Goal: Information Seeking & Learning: Find specific fact

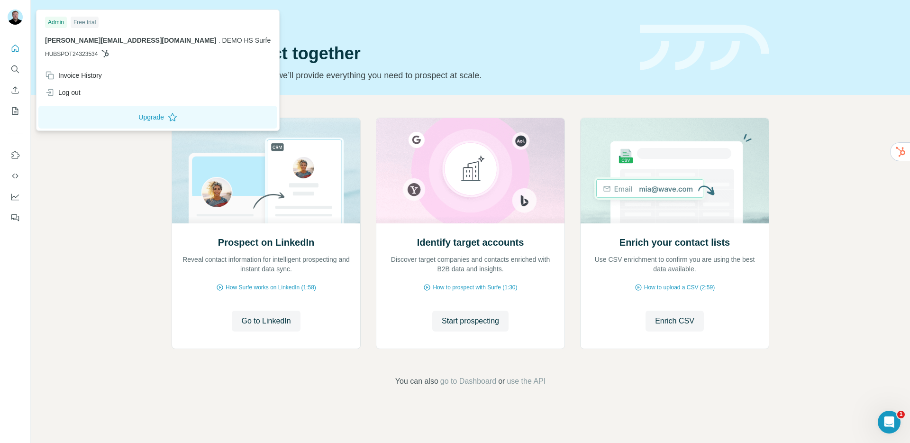
click at [232, 104] on div "Prospect on LinkedIn Reveal contact information for intelligent prospecting and…" at bounding box center [470, 252] width 879 height 315
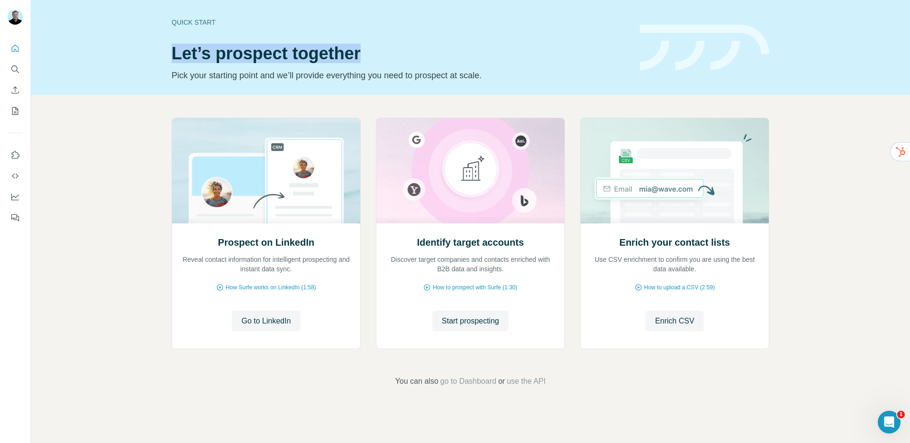
drag, startPoint x: 168, startPoint y: 53, endPoint x: 375, endPoint y: 55, distance: 207.1
click at [375, 55] on div "Quick start Let’s prospect together Pick your starting point and we’ll provide …" at bounding box center [470, 47] width 879 height 95
click at [173, 49] on h1 "Let’s prospect together" at bounding box center [400, 53] width 457 height 19
drag, startPoint x: 173, startPoint y: 50, endPoint x: 405, endPoint y: 50, distance: 231.8
click at [405, 50] on h1 "Let’s prospect together" at bounding box center [400, 53] width 457 height 19
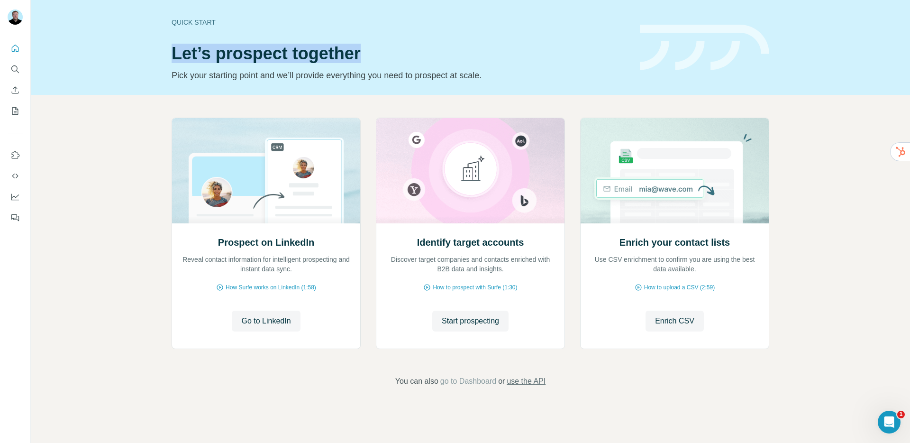
click at [538, 383] on span "use the API" at bounding box center [526, 380] width 39 height 11
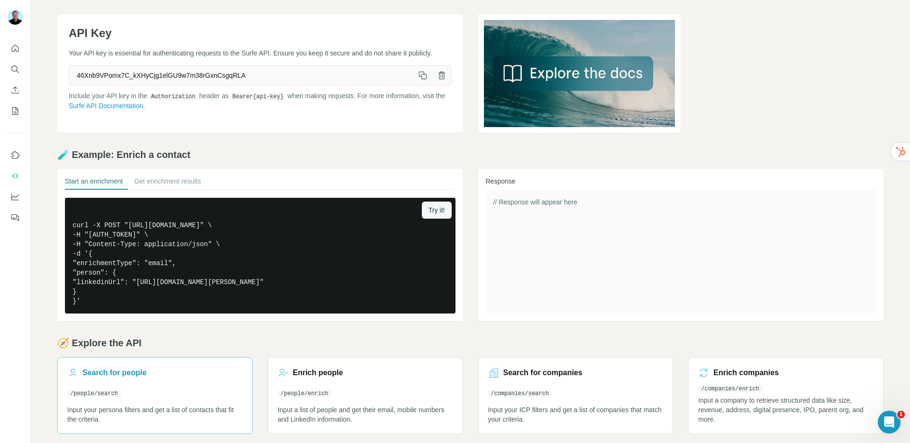
scroll to position [36, 0]
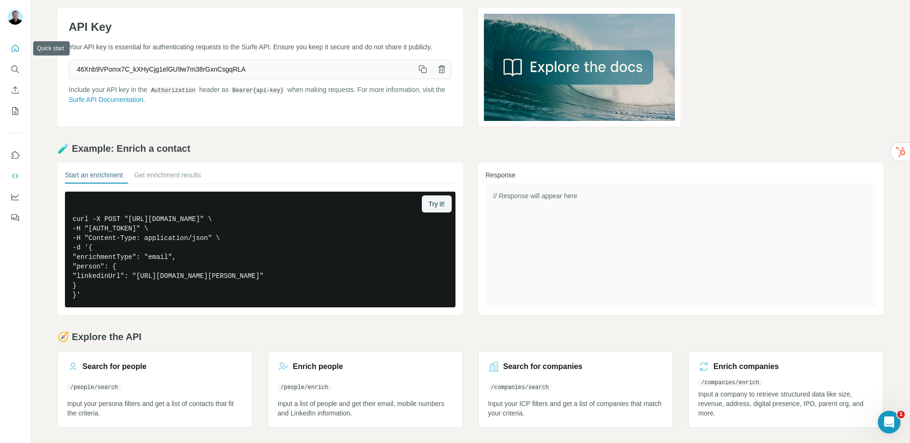
click at [18, 48] on icon "Quick start" at bounding box center [14, 48] width 9 height 9
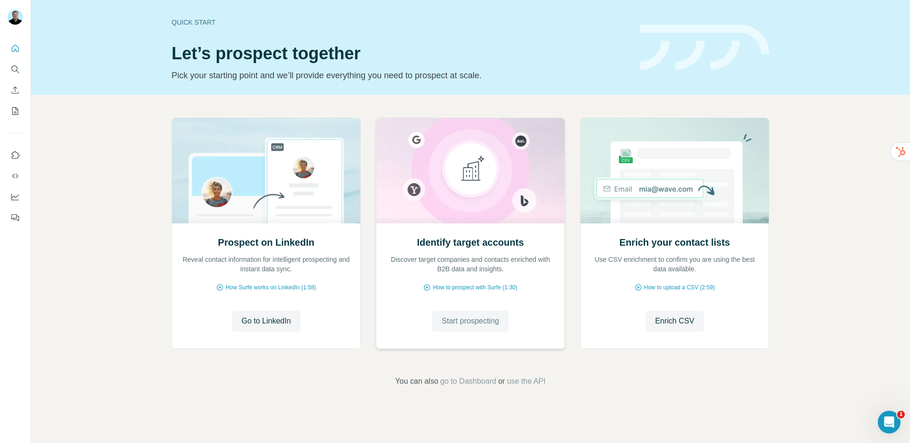
click at [462, 321] on span "Start prospecting" at bounding box center [470, 320] width 57 height 11
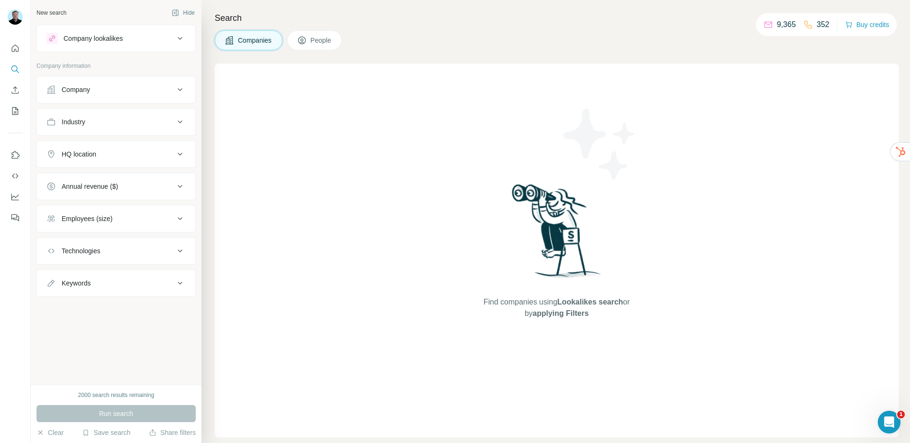
click at [135, 42] on div "Company lookalikes" at bounding box center [110, 38] width 128 height 11
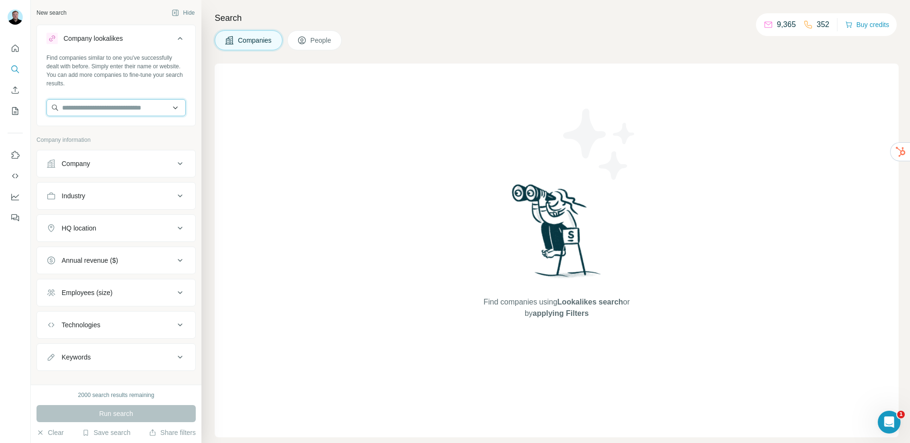
click at [105, 109] on input "text" at bounding box center [115, 107] width 139 height 17
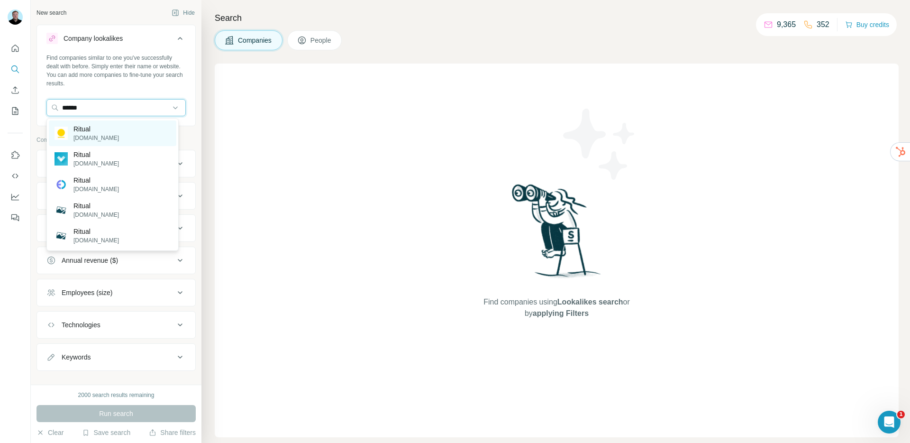
type input "******"
click at [117, 131] on div "Ritual ritual.com" at bounding box center [113, 133] width 128 height 26
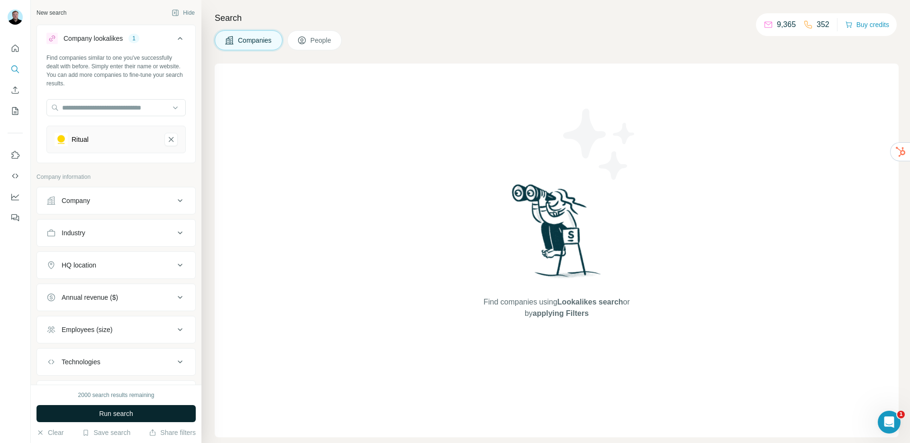
click at [113, 408] on button "Run search" at bounding box center [115, 413] width 159 height 17
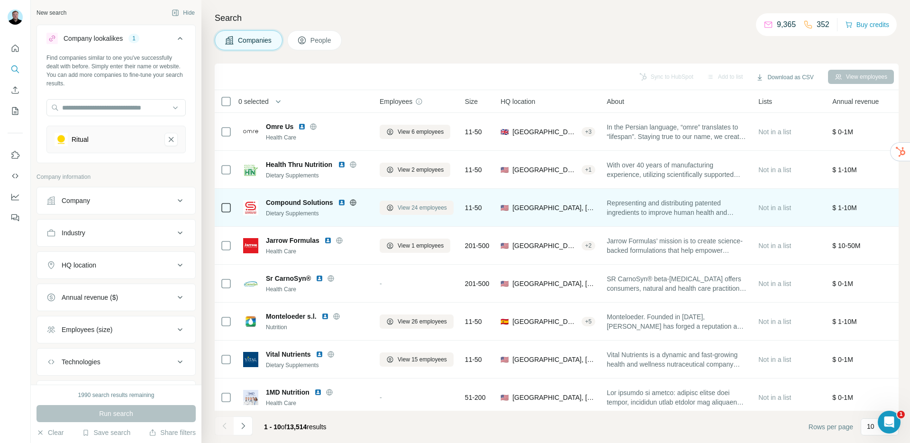
click at [407, 210] on span "View 24 employees" at bounding box center [422, 207] width 49 height 9
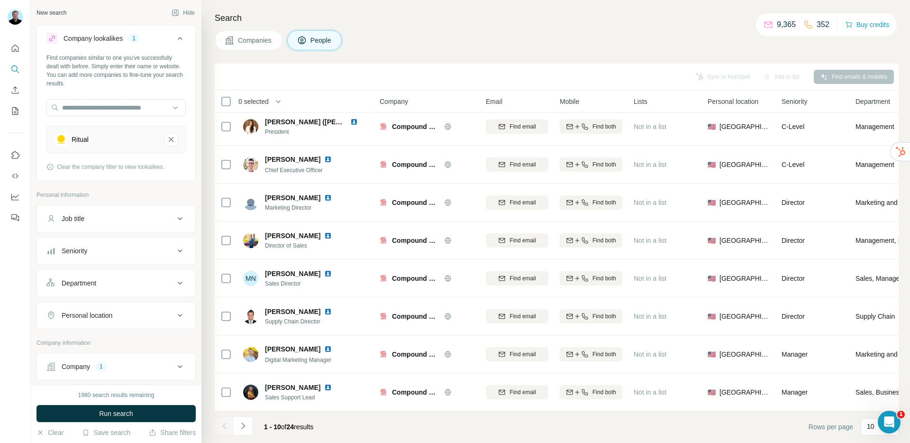
scroll to position [12, 0]
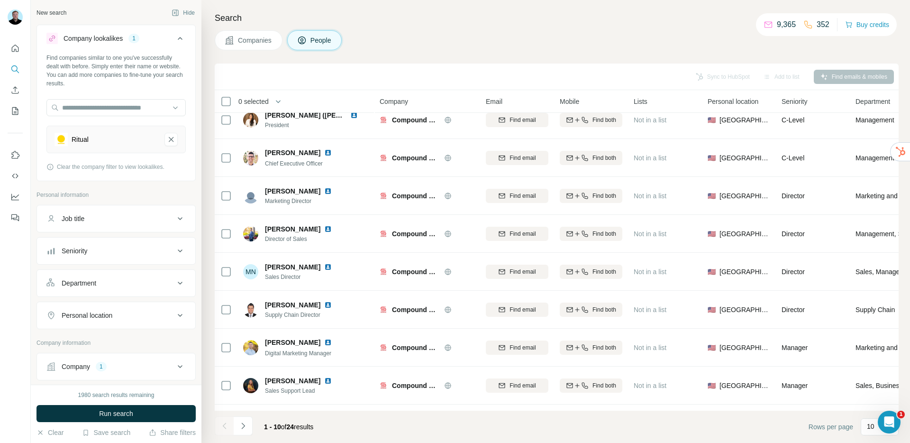
click at [141, 218] on div "Job title" at bounding box center [110, 218] width 128 height 9
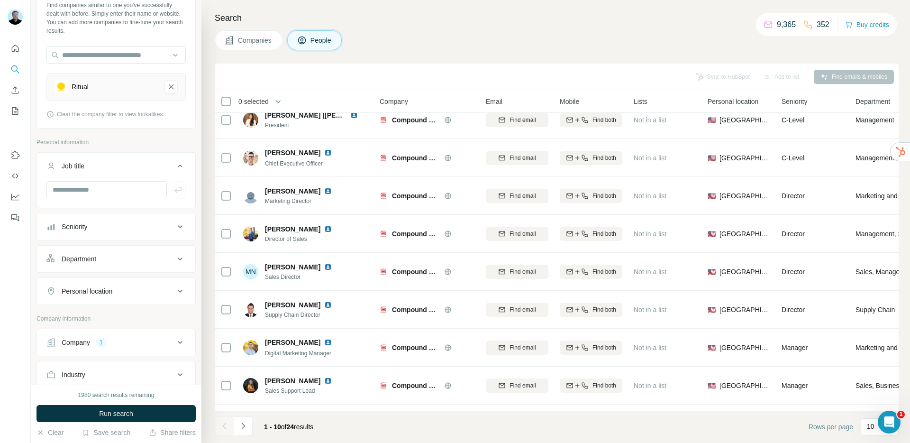
scroll to position [60, 0]
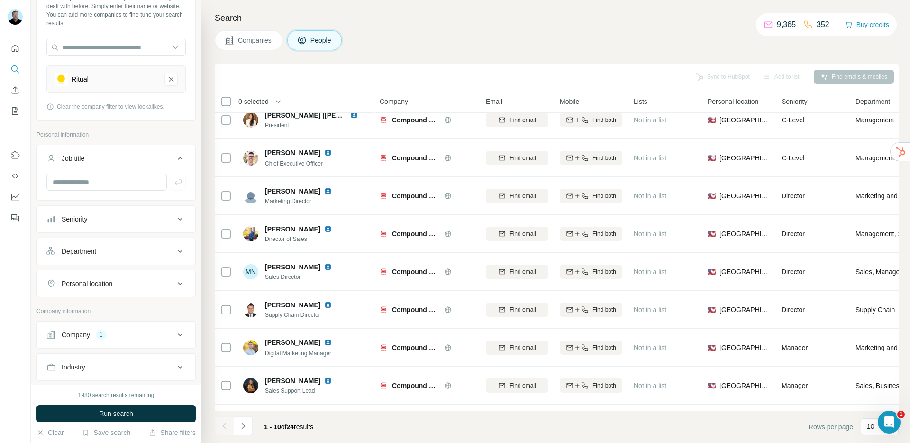
click at [109, 217] on div "Seniority" at bounding box center [110, 218] width 128 height 9
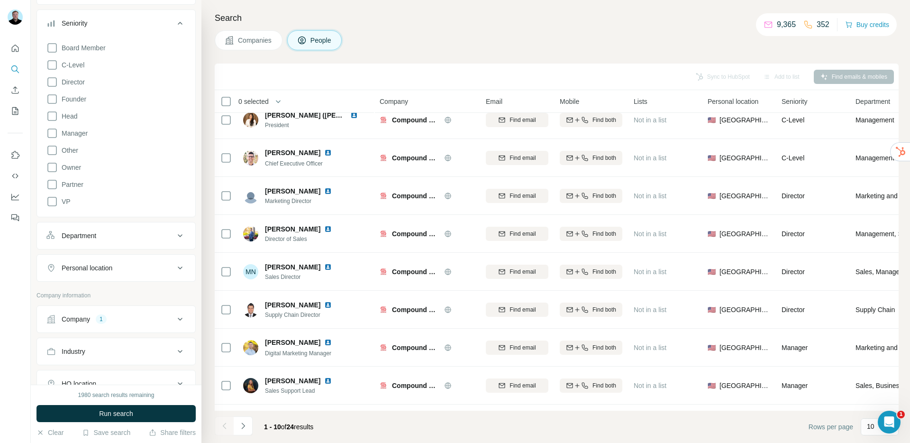
scroll to position [255, 0]
click at [55, 196] on div "Board Member C-Level Director Founder Head Manager Other Owner Partner VP" at bounding box center [115, 124] width 139 height 169
click at [52, 201] on icon at bounding box center [51, 202] width 11 height 11
click at [49, 84] on icon at bounding box center [51, 83] width 11 height 11
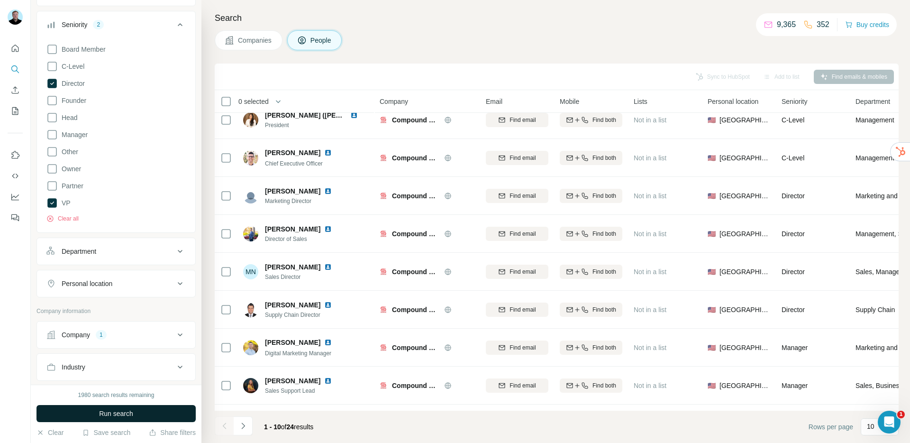
click at [113, 415] on span "Run search" at bounding box center [116, 413] width 34 height 9
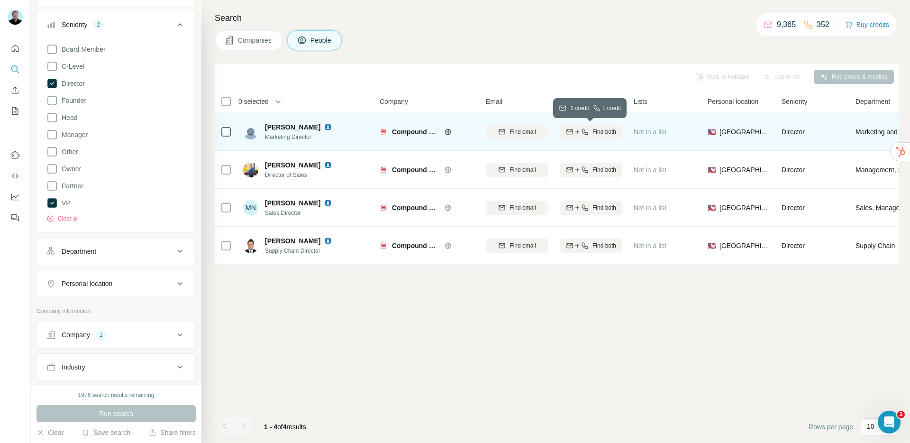
click at [589, 132] on div "Find both" at bounding box center [591, 132] width 63 height 9
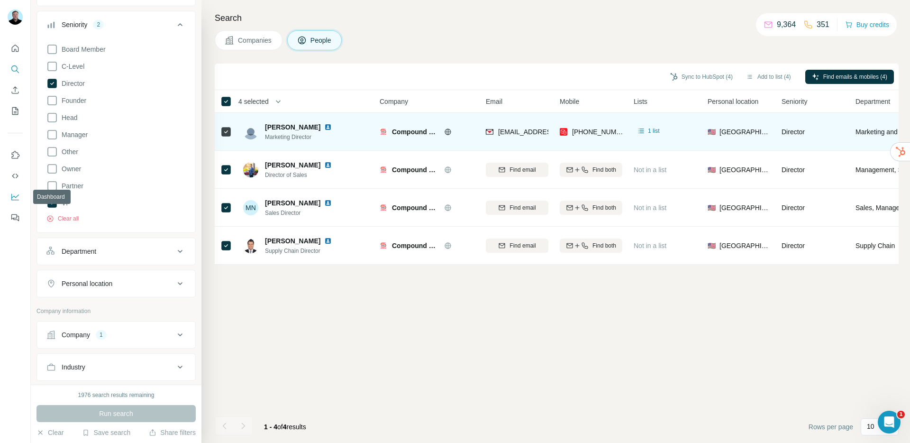
click at [15, 200] on icon "Dashboard" at bounding box center [15, 197] width 8 height 7
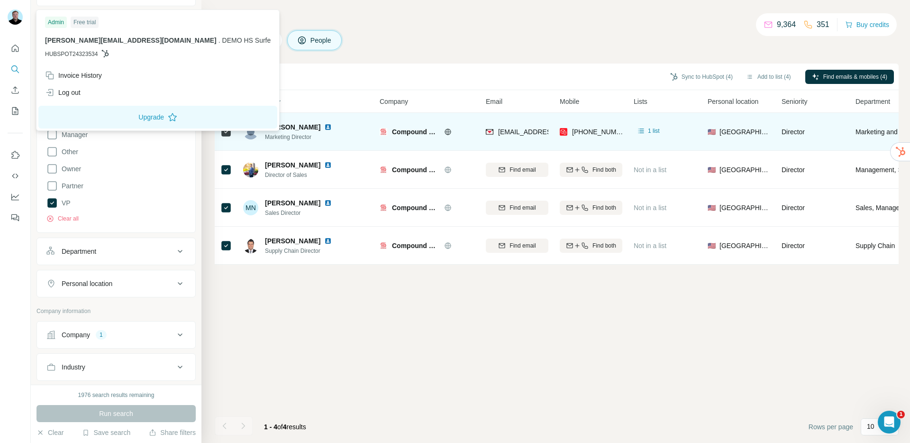
click at [12, 15] on img at bounding box center [15, 16] width 15 height 15
click at [76, 90] on div "Log out" at bounding box center [63, 92] width 36 height 9
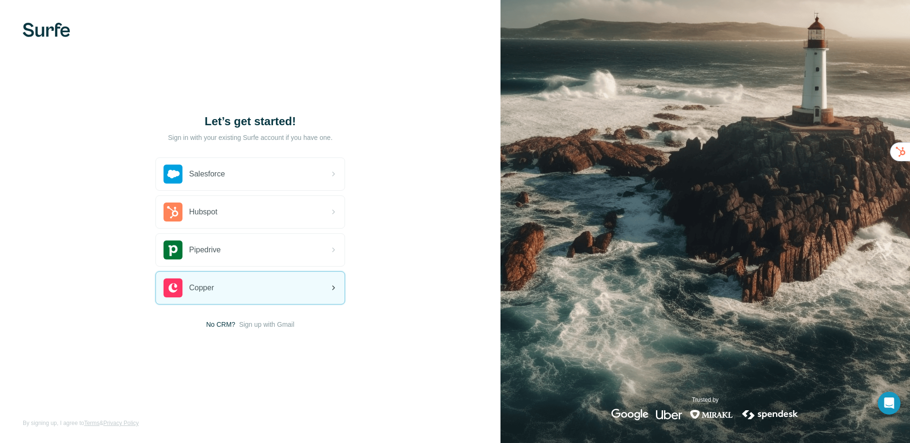
click at [219, 291] on div "Copper" at bounding box center [250, 288] width 189 height 32
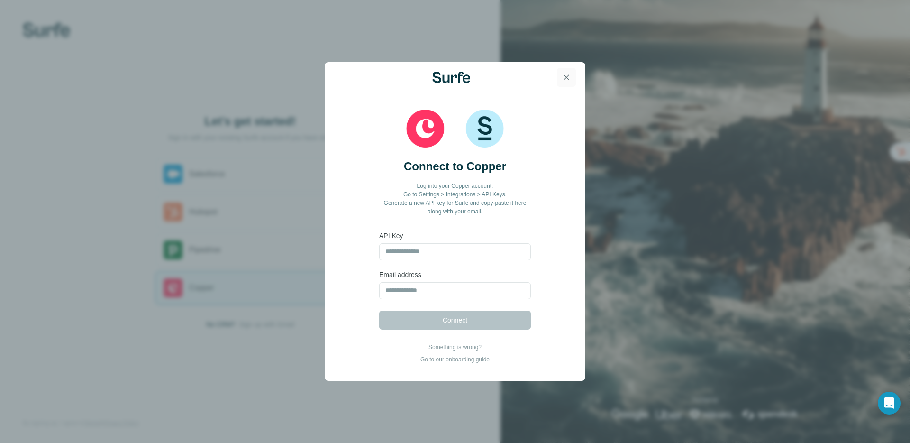
click at [566, 73] on icon "button" at bounding box center [566, 77] width 9 height 9
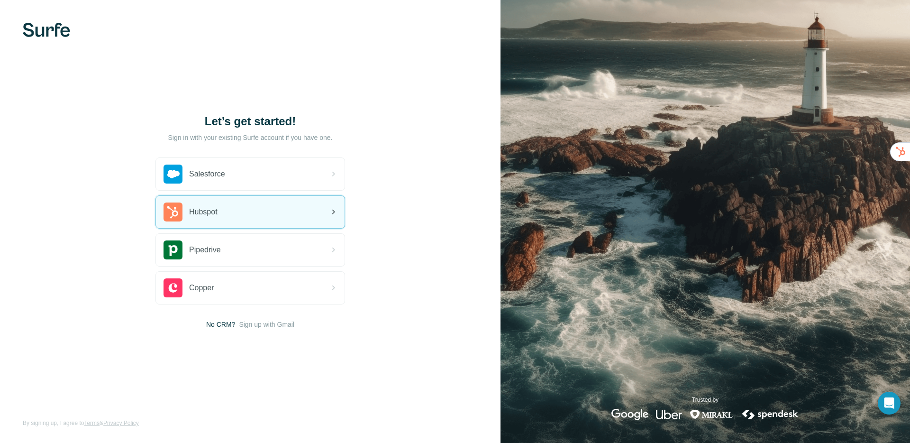
click at [260, 216] on div "Hubspot" at bounding box center [250, 212] width 189 height 32
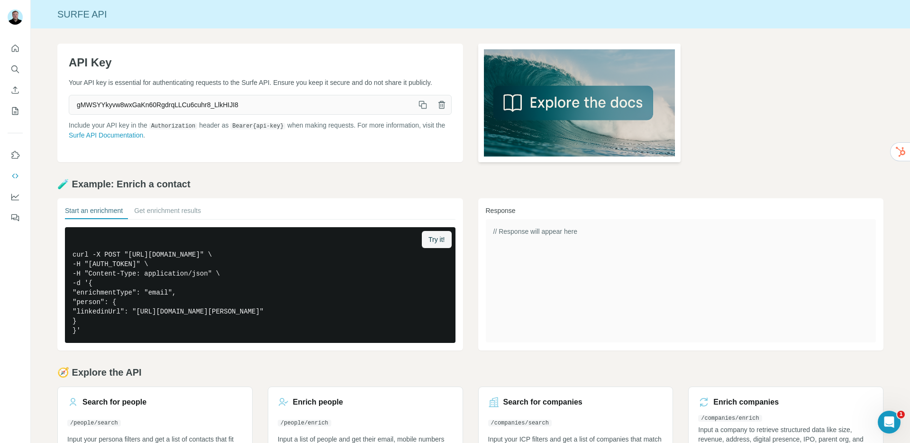
click at [509, 109] on img at bounding box center [579, 103] width 203 height 118
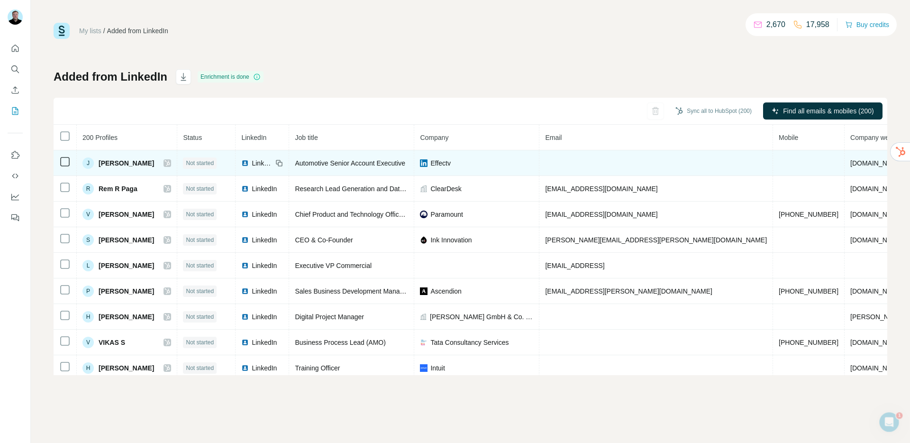
click at [112, 164] on span "Joe Vlasak" at bounding box center [126, 162] width 55 height 9
click at [145, 163] on div "J Joe Vlasak" at bounding box center [126, 162] width 89 height 11
click at [432, 165] on span "Effectv" at bounding box center [440, 162] width 20 height 9
click at [423, 165] on img at bounding box center [424, 163] width 8 height 8
click at [422, 164] on img at bounding box center [424, 163] width 8 height 8
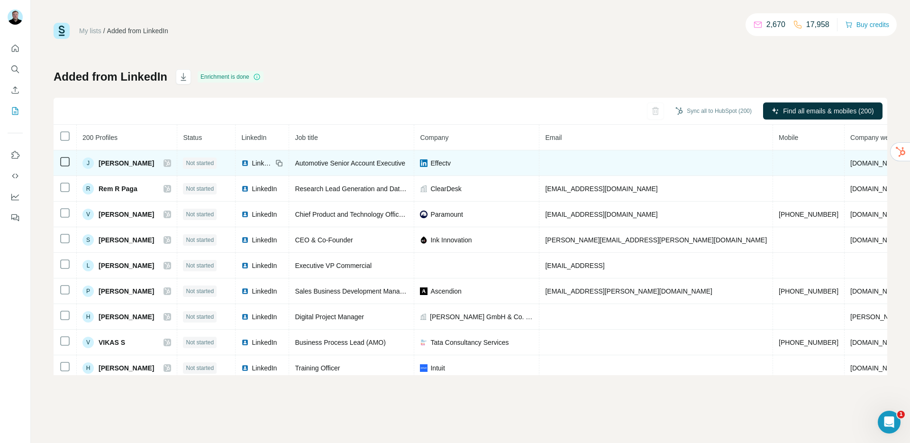
click at [422, 164] on img at bounding box center [424, 163] width 8 height 8
drag, startPoint x: 419, startPoint y: 164, endPoint x: 430, endPoint y: 161, distance: 11.6
click at [420, 163] on img at bounding box center [424, 163] width 8 height 8
click at [445, 162] on span "Effectv" at bounding box center [440, 162] width 20 height 9
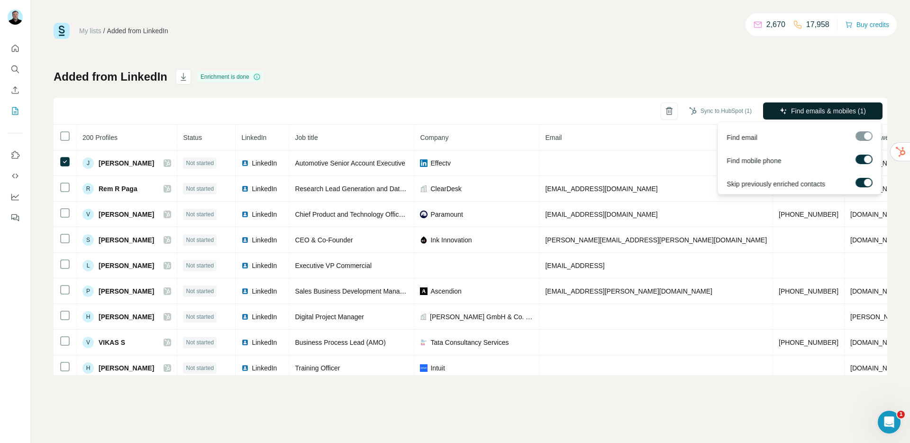
click at [798, 114] on span "Find emails & mobiles (1)" at bounding box center [828, 110] width 75 height 9
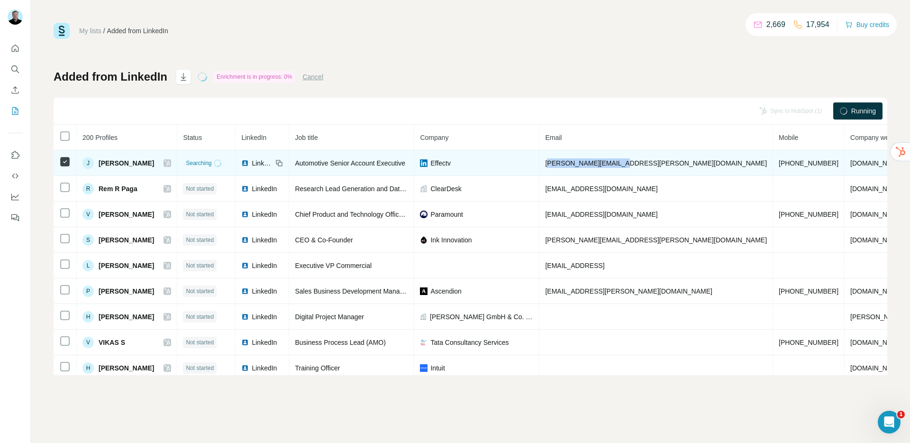
drag, startPoint x: 617, startPoint y: 164, endPoint x: 543, endPoint y: 167, distance: 73.6
click at [543, 167] on td "[PERSON_NAME][EMAIL_ADDRESS][PERSON_NAME][DOMAIN_NAME]" at bounding box center [656, 163] width 234 height 26
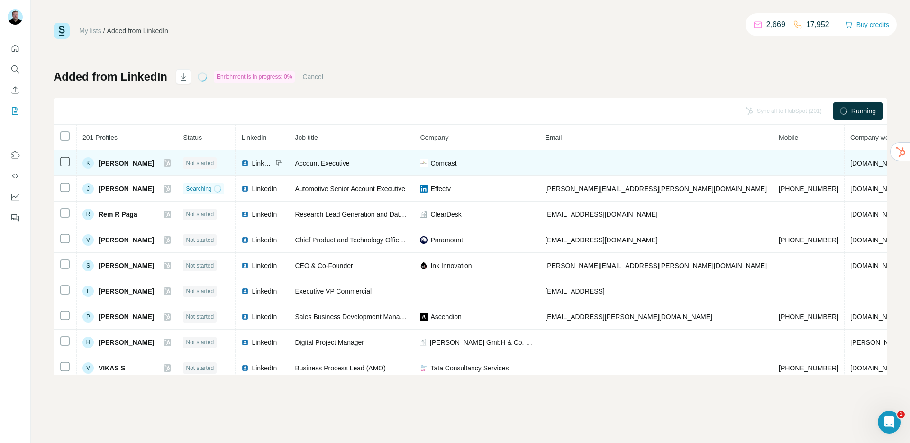
click at [420, 162] on img at bounding box center [424, 163] width 8 height 8
click at [422, 164] on img at bounding box center [424, 163] width 8 height 8
click at [436, 164] on span "Comcast" at bounding box center [443, 162] width 26 height 9
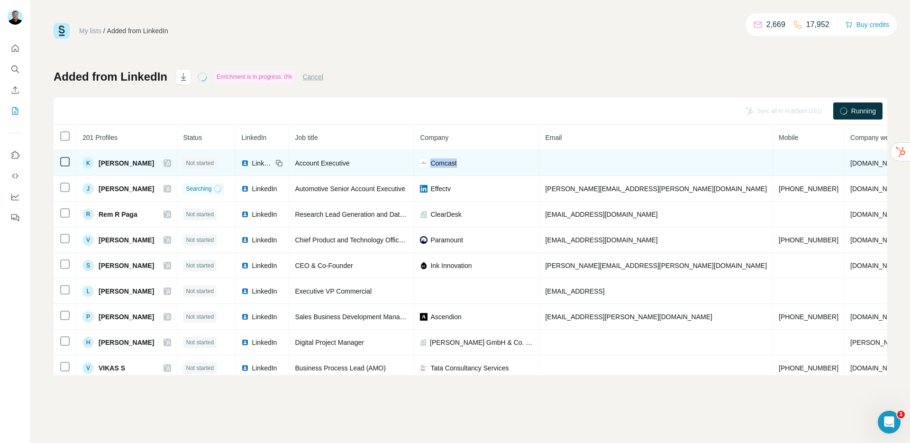
click at [436, 164] on span "Comcast" at bounding box center [443, 162] width 26 height 9
click at [850, 162] on span "comcast.com" at bounding box center [876, 163] width 53 height 8
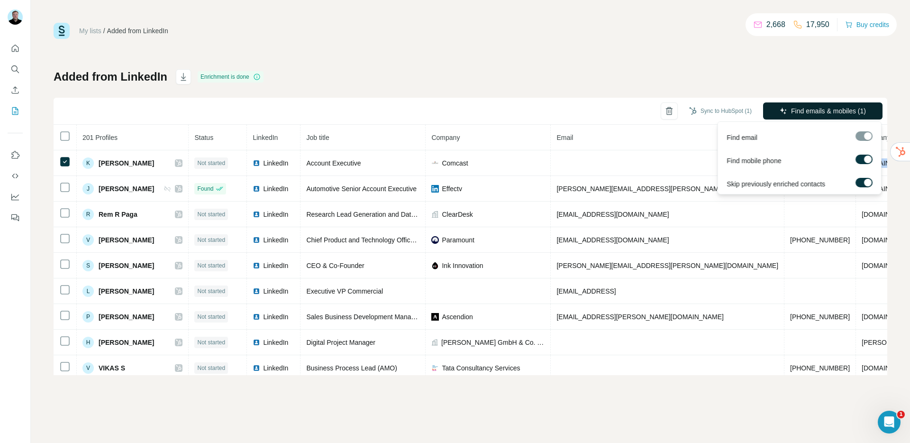
click at [801, 105] on button "Find emails & mobiles (1)" at bounding box center [822, 110] width 119 height 17
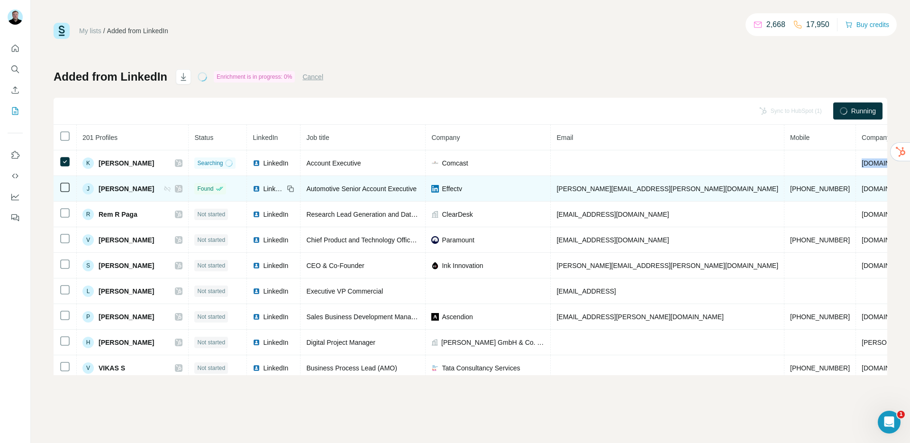
scroll to position [0, 29]
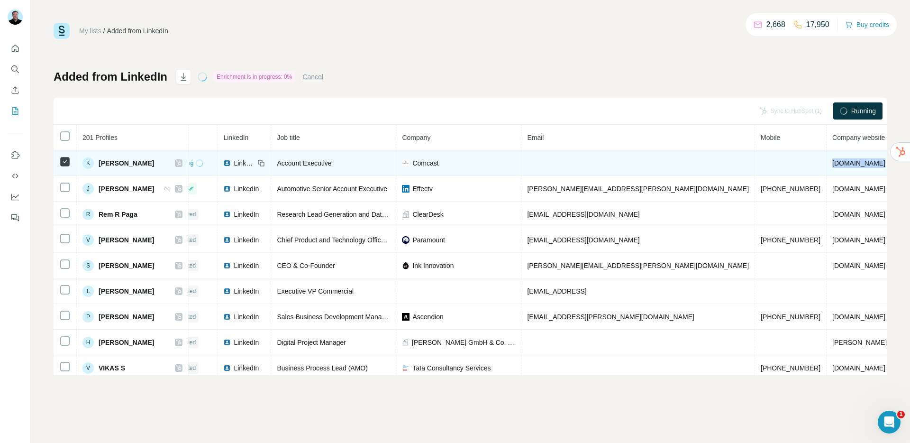
click at [223, 163] on img at bounding box center [227, 163] width 8 height 8
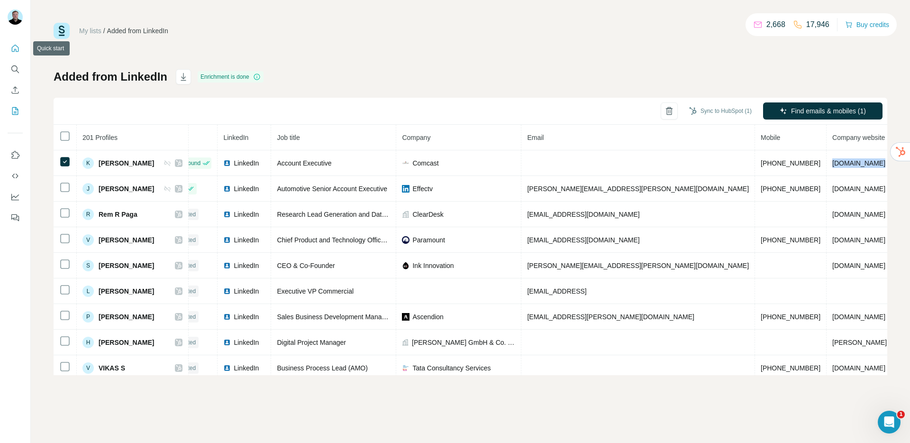
click at [18, 46] on icon "Quick start" at bounding box center [14, 48] width 9 height 9
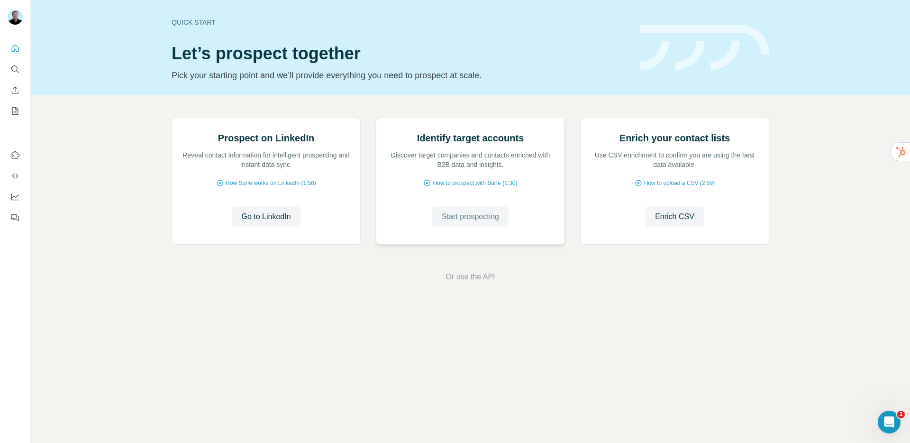
click at [442, 222] on span "Start prospecting" at bounding box center [470, 216] width 57 height 11
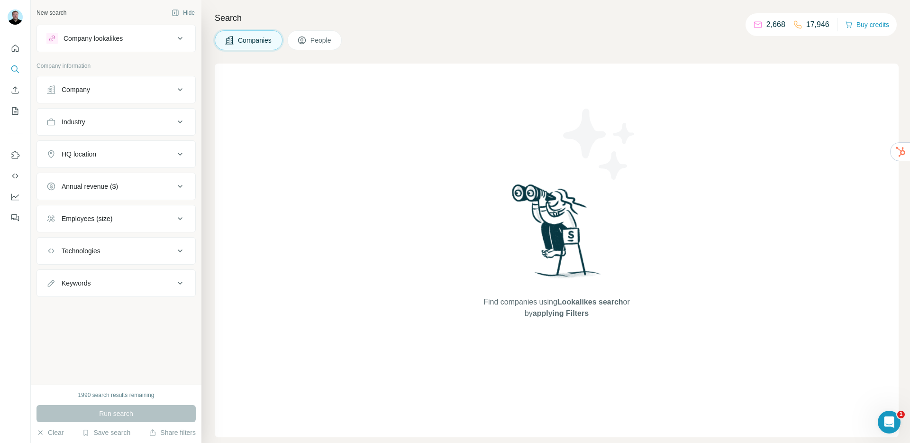
click at [95, 91] on div "Company" at bounding box center [110, 89] width 128 height 9
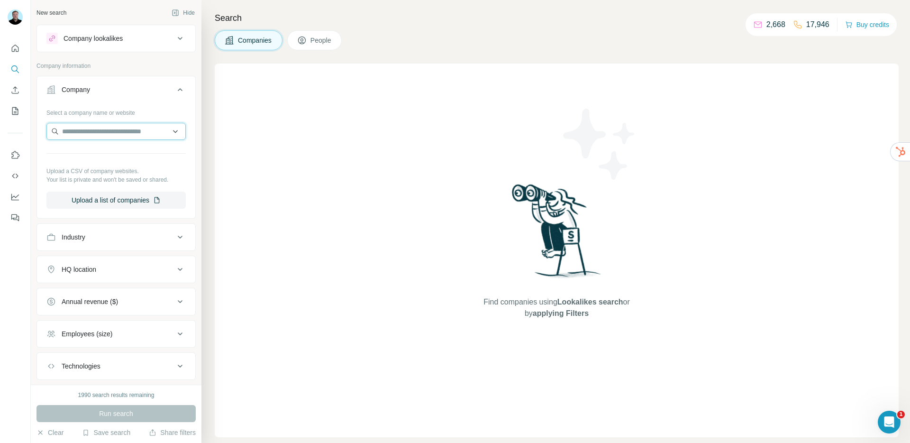
paste input "**********"
click at [166, 133] on input "**********" at bounding box center [115, 131] width 139 height 17
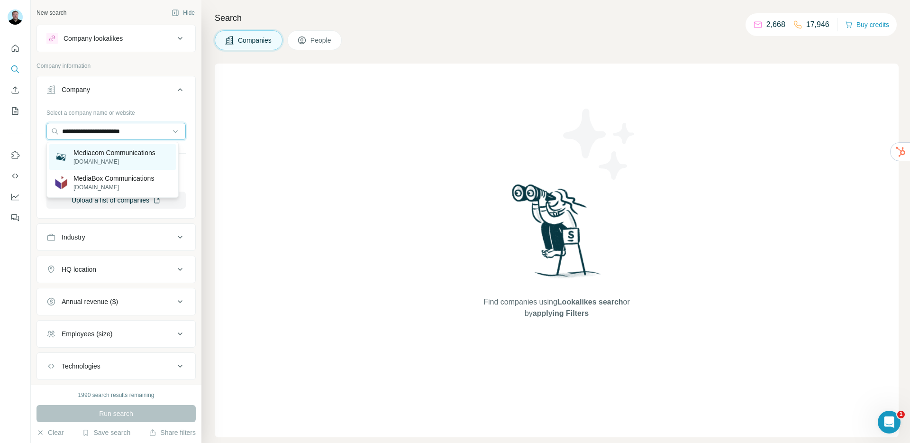
type input "**********"
click at [122, 157] on p "mediacomcommunication.com" at bounding box center [114, 161] width 82 height 9
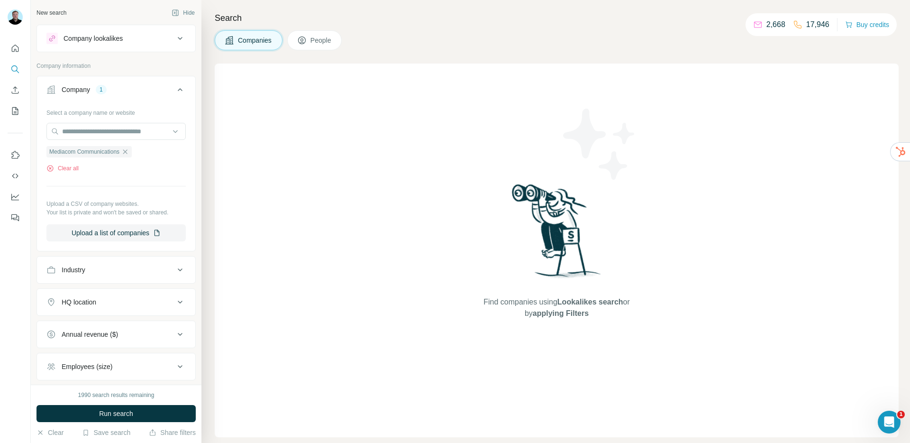
click at [127, 416] on span "Run search" at bounding box center [116, 413] width 34 height 9
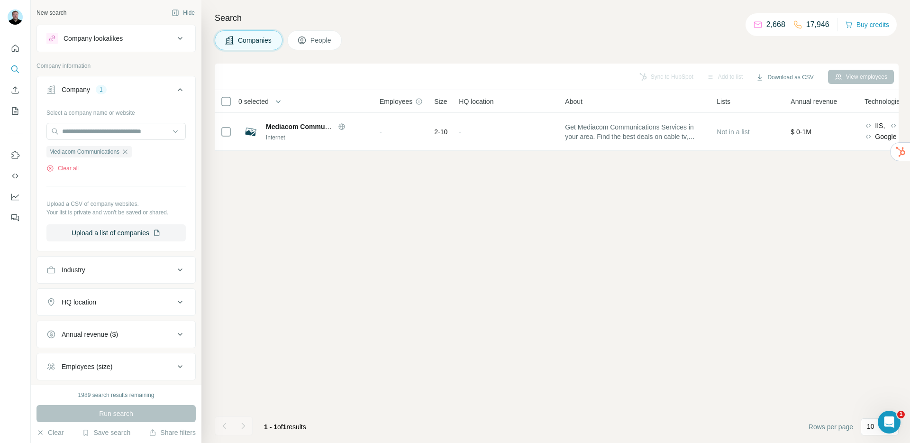
click at [328, 47] on button "People" at bounding box center [314, 40] width 55 height 20
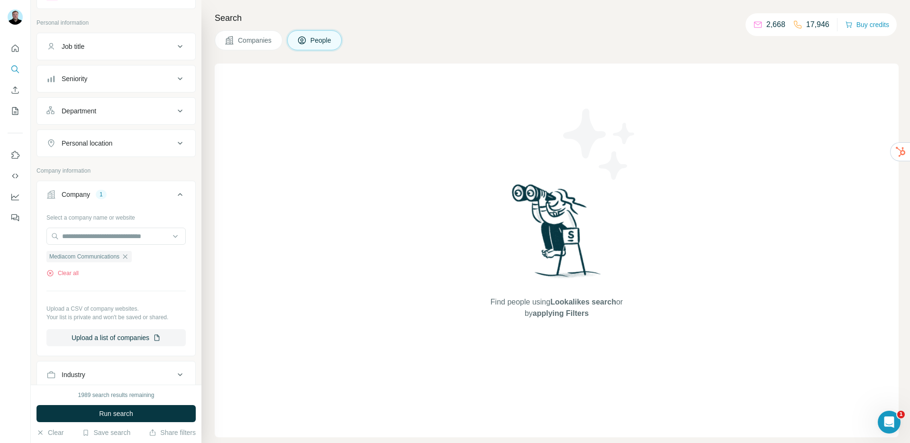
scroll to position [96, 0]
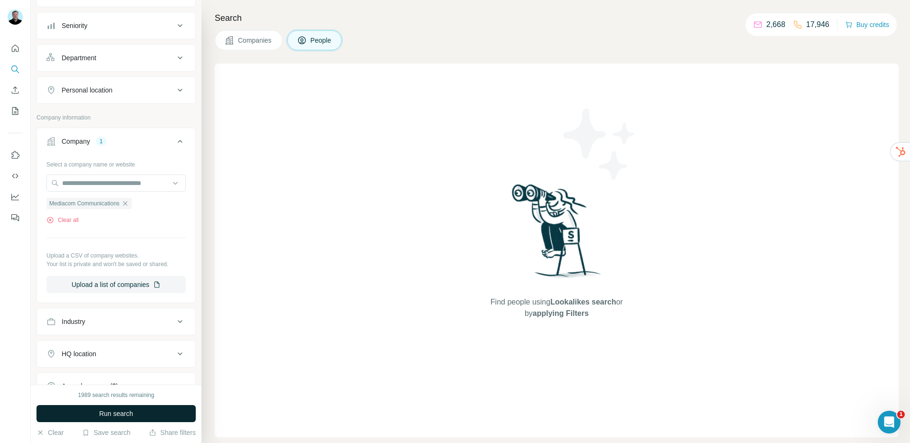
click at [108, 417] on span "Run search" at bounding box center [116, 413] width 34 height 9
click at [129, 204] on icon "button" at bounding box center [125, 204] width 8 height 8
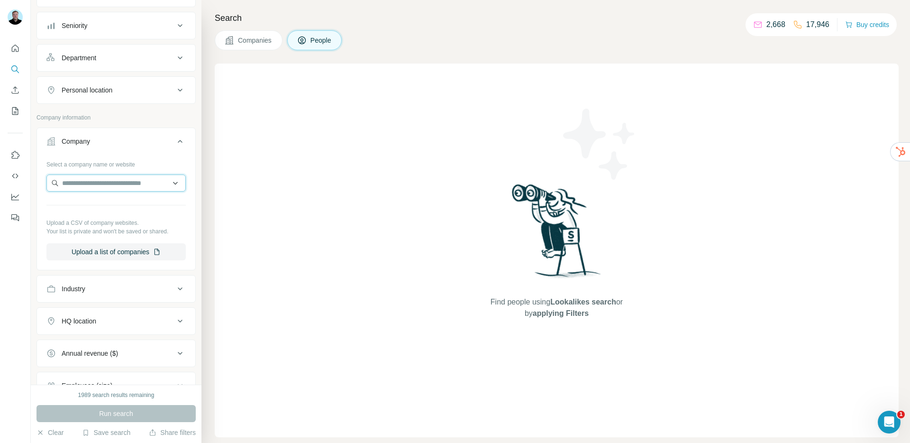
click at [128, 189] on input "text" at bounding box center [115, 182] width 139 height 17
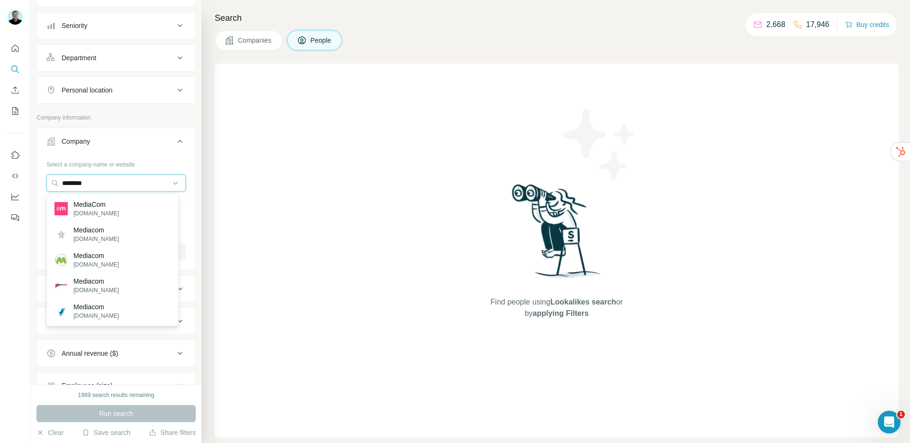
type input "********"
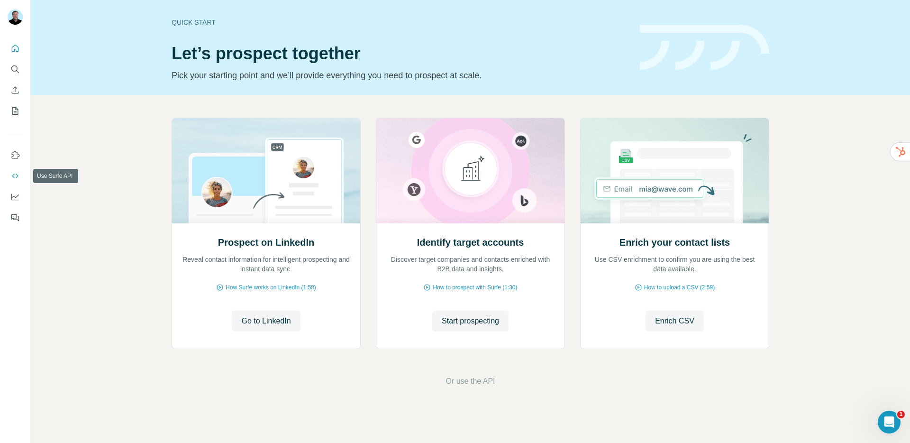
click at [15, 178] on icon "Use Surfe API" at bounding box center [14, 175] width 9 height 9
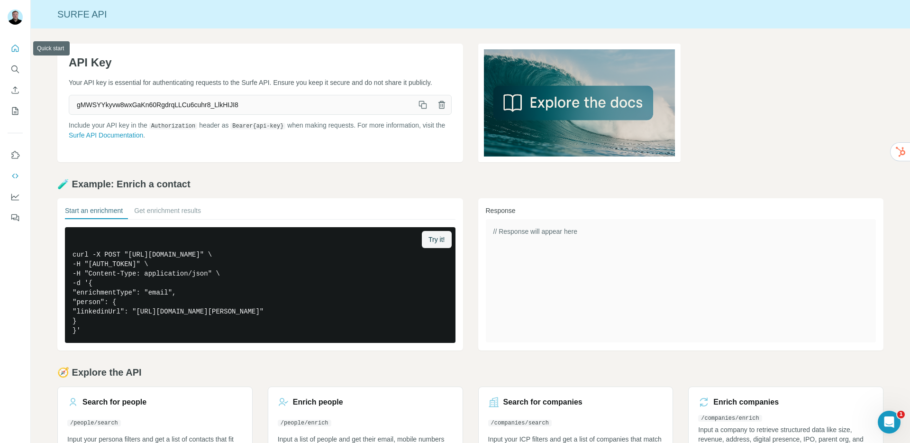
click at [11, 50] on icon "Quick start" at bounding box center [14, 48] width 9 height 9
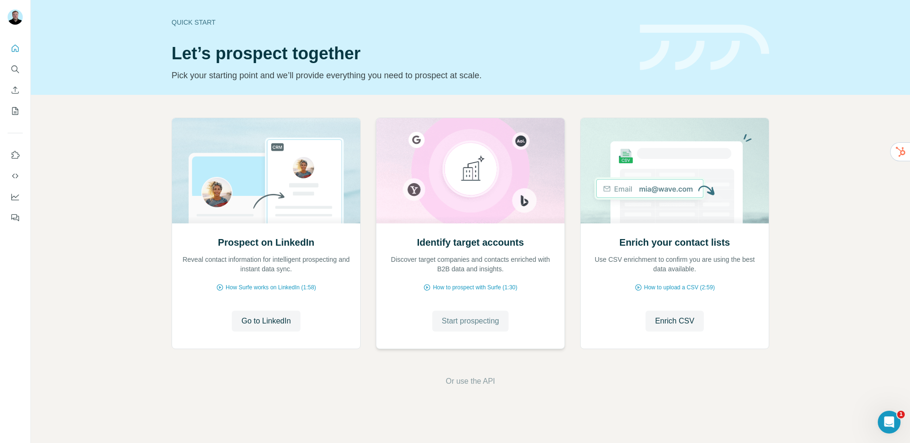
click at [460, 320] on span "Start prospecting" at bounding box center [470, 320] width 57 height 11
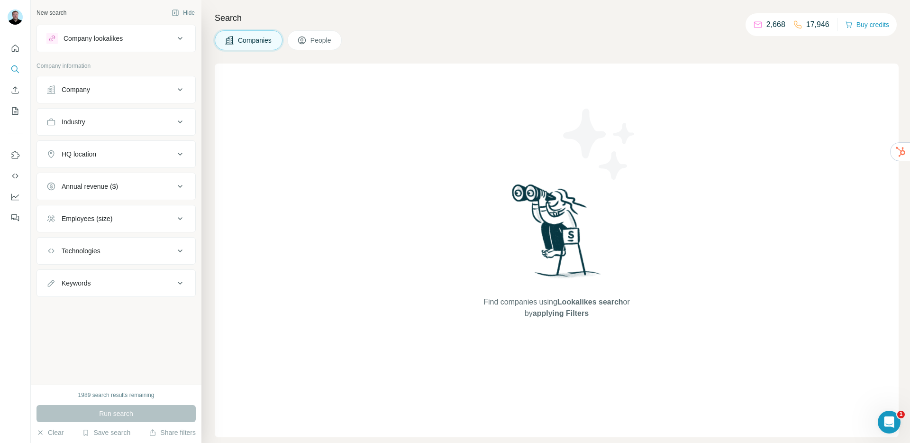
click at [103, 95] on button "Company" at bounding box center [116, 89] width 158 height 23
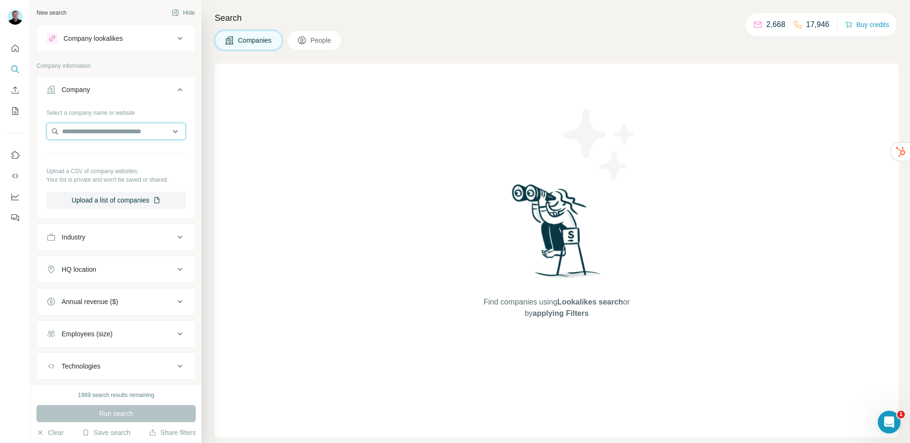
paste input "**********"
click at [164, 134] on input "**********" at bounding box center [115, 131] width 139 height 17
type input "**********"
click at [110, 159] on p "nbcunicareers.com" at bounding box center [108, 161] width 70 height 9
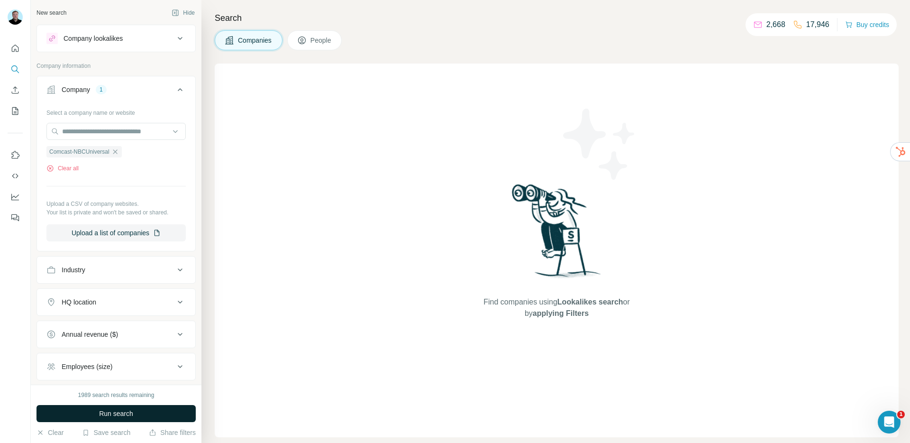
click at [141, 419] on button "Run search" at bounding box center [115, 413] width 159 height 17
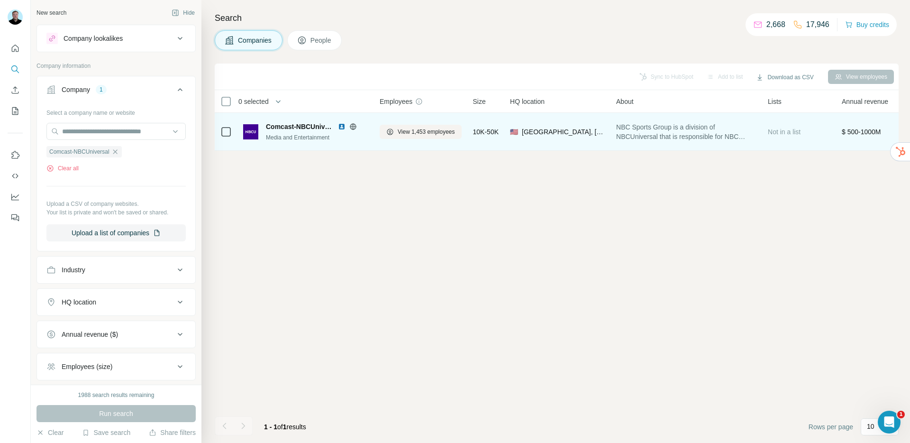
click at [312, 127] on span "Comcast-NBCUniversal" at bounding box center [299, 126] width 67 height 9
click at [251, 133] on img at bounding box center [250, 131] width 15 height 15
drag, startPoint x: 268, startPoint y: 127, endPoint x: 335, endPoint y: 127, distance: 66.8
click at [335, 127] on div "Comcast-NBCUniversal" at bounding box center [317, 126] width 102 height 9
click at [340, 127] on img at bounding box center [342, 127] width 8 height 8
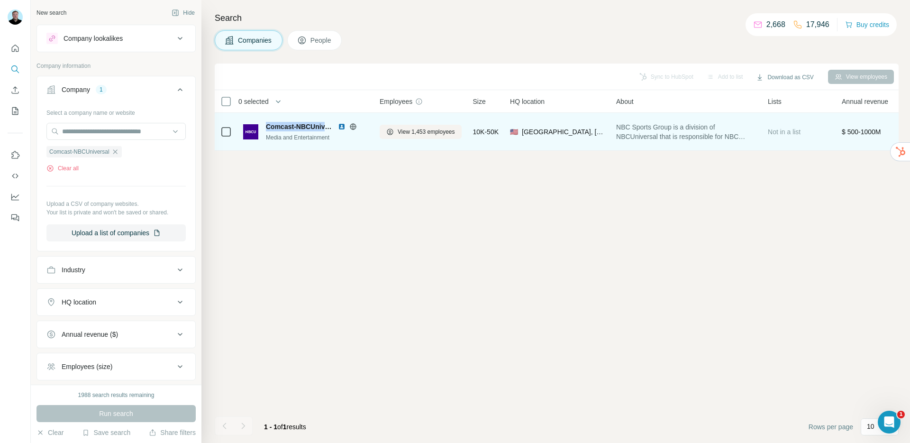
click at [293, 128] on span "Comcast-NBCUniversal" at bounding box center [299, 126] width 67 height 9
click at [252, 132] on img at bounding box center [250, 131] width 15 height 15
drag, startPoint x: 263, startPoint y: 127, endPoint x: 294, endPoint y: 127, distance: 31.3
click at [294, 127] on div "Comcast-NBCUniversal Media and Entertainment" at bounding box center [305, 132] width 125 height 20
click at [297, 127] on span "Comcast-NBCUniversal" at bounding box center [299, 126] width 67 height 9
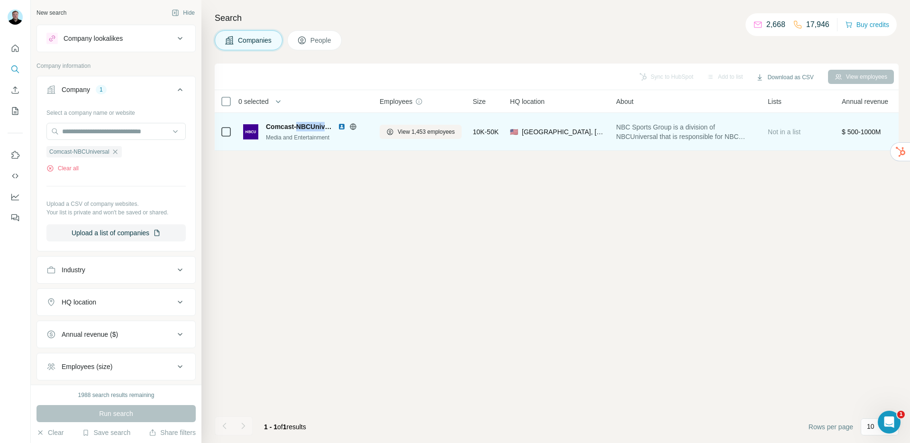
click at [297, 127] on span "Comcast-NBCUniversal" at bounding box center [299, 126] width 67 height 9
copy span "Comcast-NBCUniversal"
